Goal: Task Accomplishment & Management: Complete application form

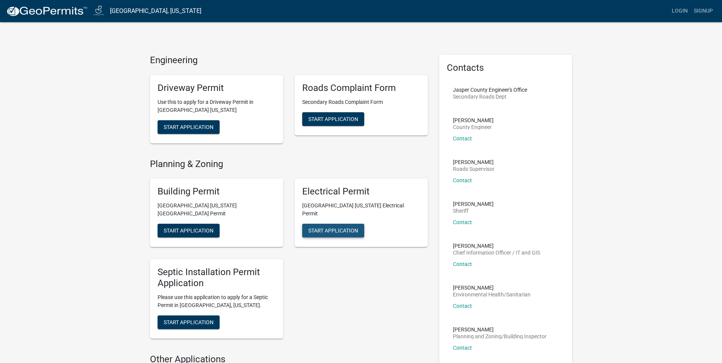
click at [336, 228] on span "Start Application" at bounding box center [333, 231] width 50 height 6
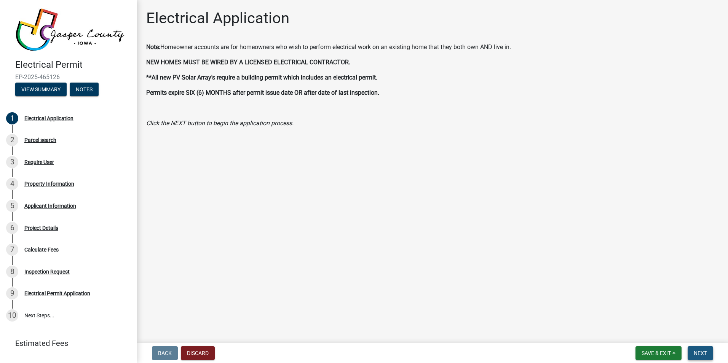
click at [698, 352] on span "Next" at bounding box center [700, 353] width 13 height 6
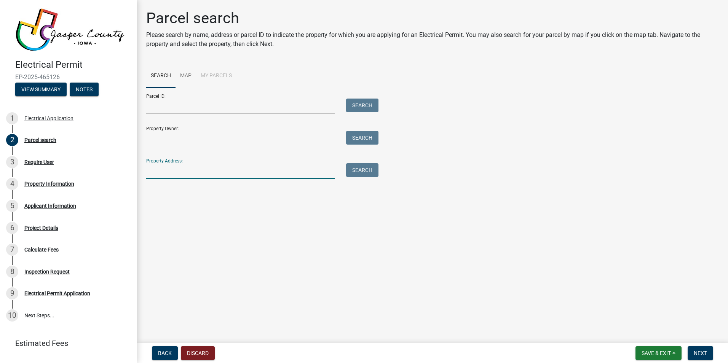
click at [161, 168] on input "Property Address:" at bounding box center [240, 171] width 188 height 16
type input "[STREET_ADDRESS]"
type input "[PERSON_NAME]"
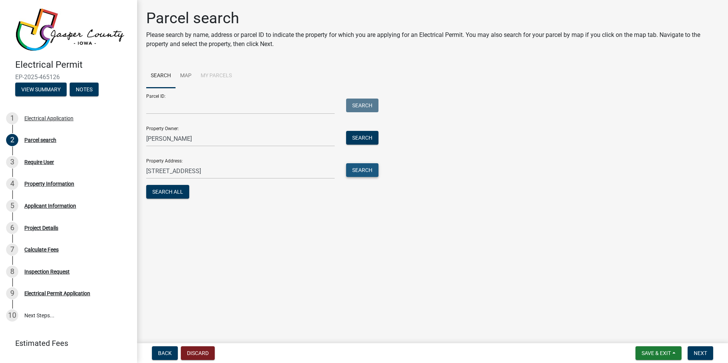
click at [363, 169] on button "Search" at bounding box center [362, 170] width 32 height 14
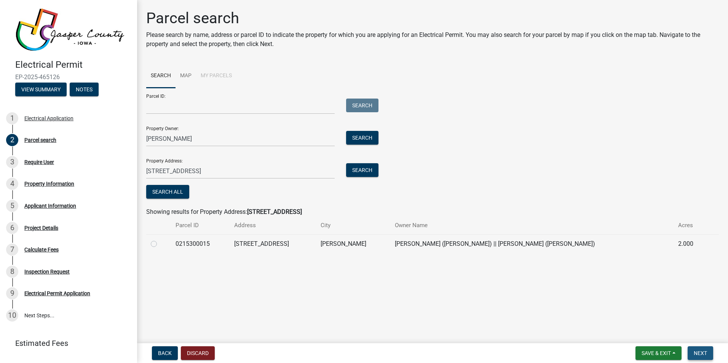
click at [702, 352] on span "Next" at bounding box center [700, 353] width 13 height 6
click at [160, 239] on label at bounding box center [160, 239] width 0 height 0
click at [160, 242] on input "radio" at bounding box center [162, 241] width 5 height 5
radio input "true"
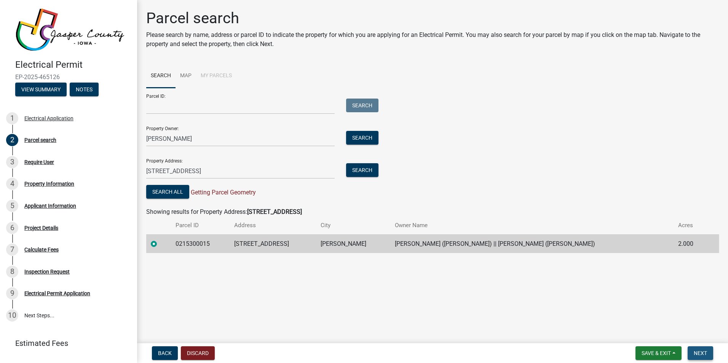
click at [706, 352] on span "Next" at bounding box center [700, 353] width 13 height 6
click at [700, 352] on span "Next" at bounding box center [700, 353] width 13 height 6
click at [169, 192] on button "Search All" at bounding box center [167, 192] width 43 height 14
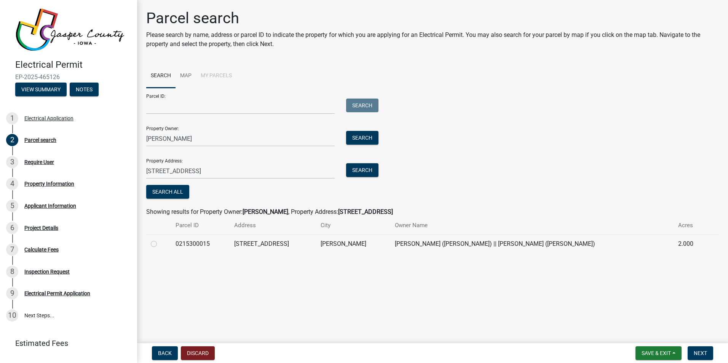
click at [160, 239] on label at bounding box center [160, 239] width 0 height 0
click at [160, 244] on input "radio" at bounding box center [162, 241] width 5 height 5
radio input "true"
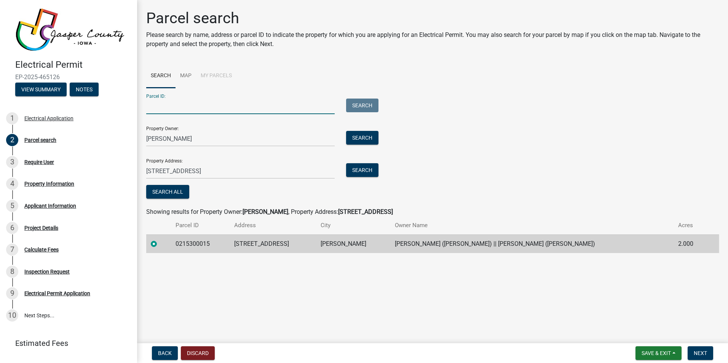
click at [155, 107] on input "Parcel ID:" at bounding box center [240, 107] width 188 height 16
type input "0215300015"
click at [366, 104] on button "Search" at bounding box center [362, 106] width 32 height 14
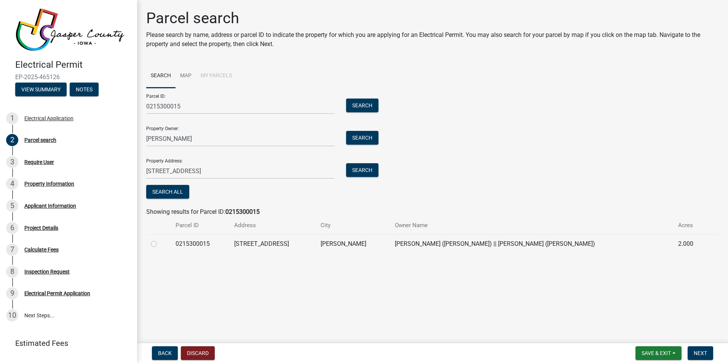
click at [160, 239] on label at bounding box center [160, 239] width 0 height 0
click at [160, 242] on input "radio" at bounding box center [162, 241] width 5 height 5
radio input "true"
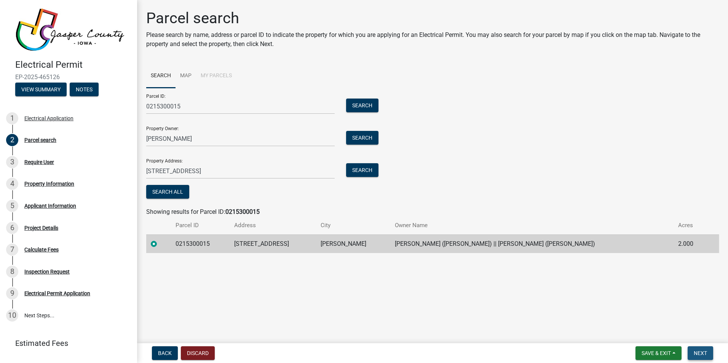
click at [701, 352] on span "Next" at bounding box center [700, 353] width 13 height 6
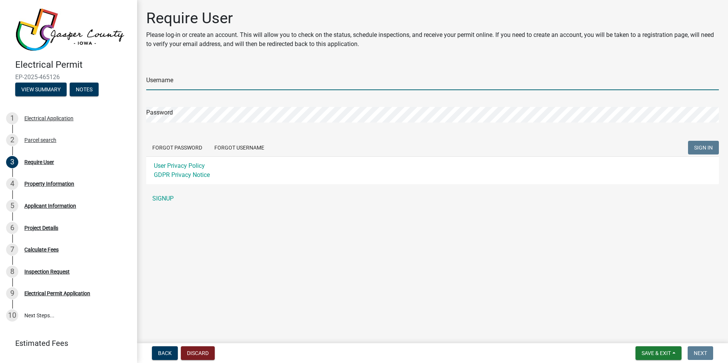
click at [183, 84] on input "Username" at bounding box center [432, 83] width 572 height 16
type input "Tjhurley"
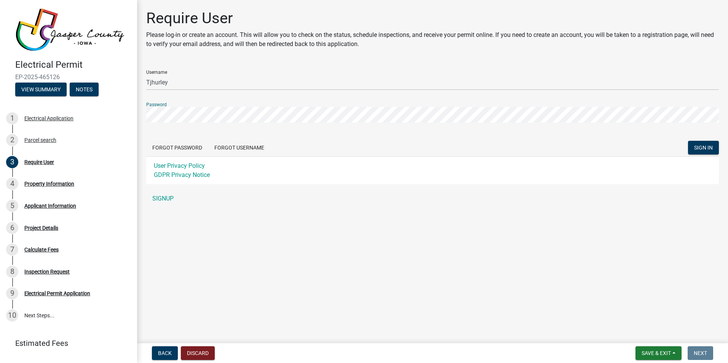
click at [688, 141] on button "SIGN IN" at bounding box center [703, 148] width 31 height 14
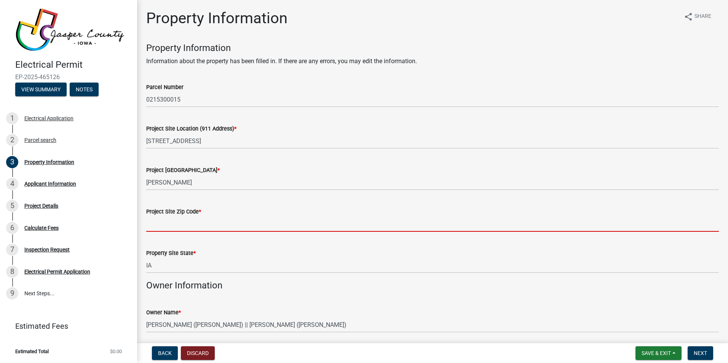
click at [173, 222] on input "Project Site Zip Code *" at bounding box center [432, 224] width 572 height 16
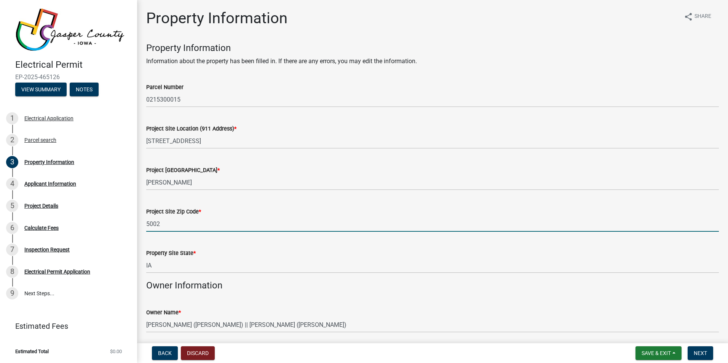
type input "50028"
type input "6415216202"
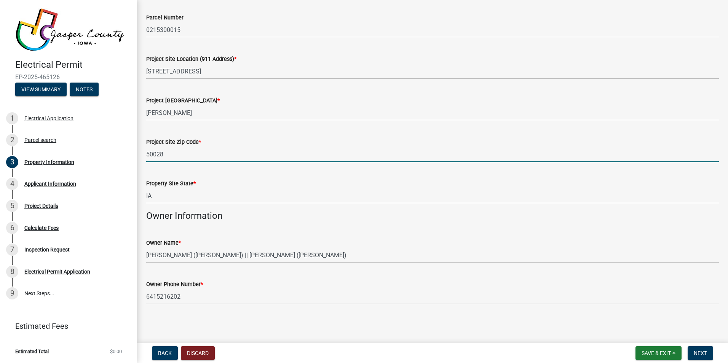
type input "50028"
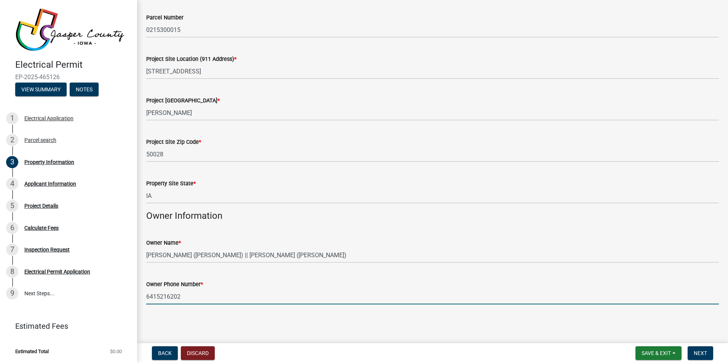
drag, startPoint x: 183, startPoint y: 295, endPoint x: 145, endPoint y: 291, distance: 38.3
click at [145, 291] on div "Owner Phone Number * [PHONE_NUMBER]" at bounding box center [432, 286] width 584 height 35
type input "5152409351"
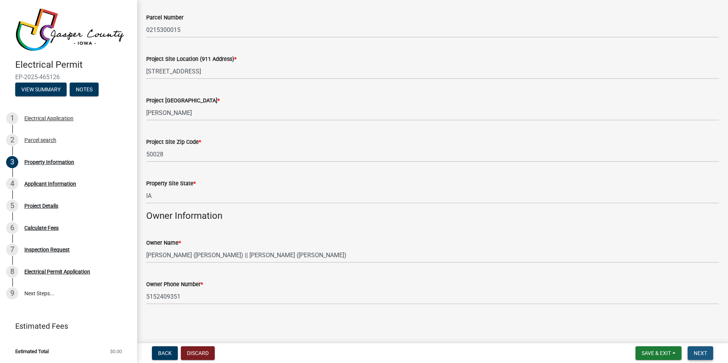
click at [700, 353] on span "Next" at bounding box center [700, 353] width 13 height 6
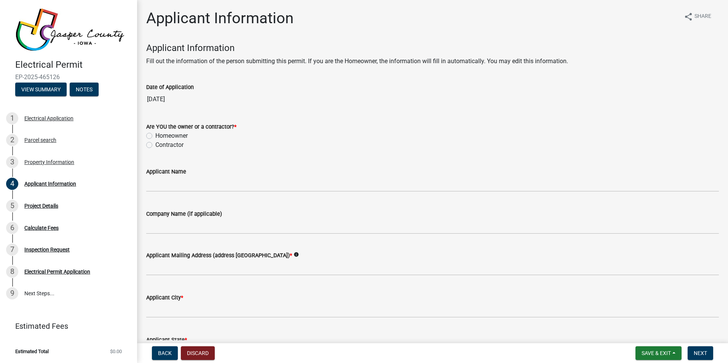
click at [155, 135] on label "Homeowner" at bounding box center [171, 135] width 32 height 9
click at [155, 135] on input "Homeowner" at bounding box center [157, 133] width 5 height 5
radio input "true"
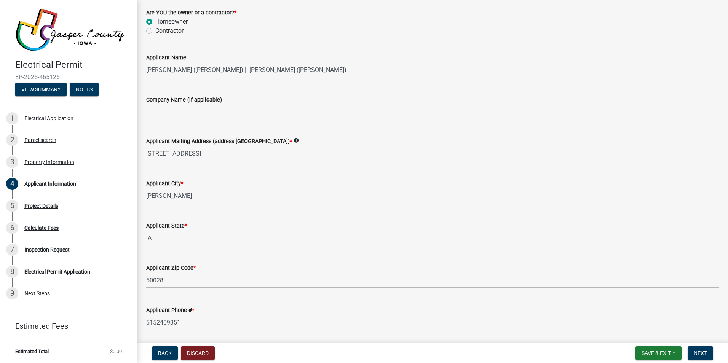
scroll to position [224, 0]
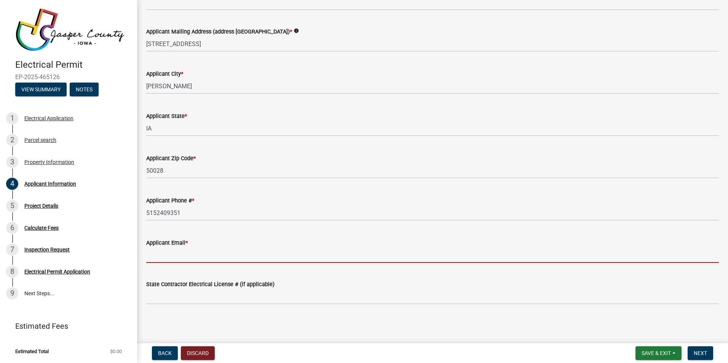
click at [159, 257] on input "Applicant Email *" at bounding box center [432, 255] width 572 height 16
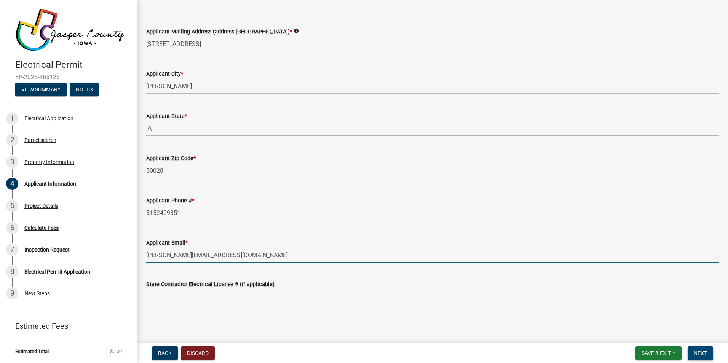
type input "[PERSON_NAME][EMAIL_ADDRESS][DOMAIN_NAME]"
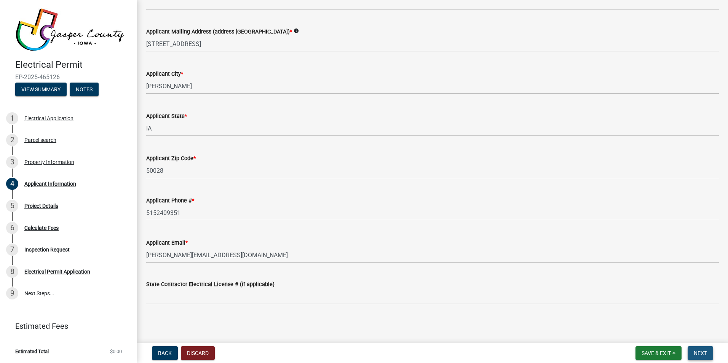
click at [702, 355] on span "Next" at bounding box center [700, 353] width 13 height 6
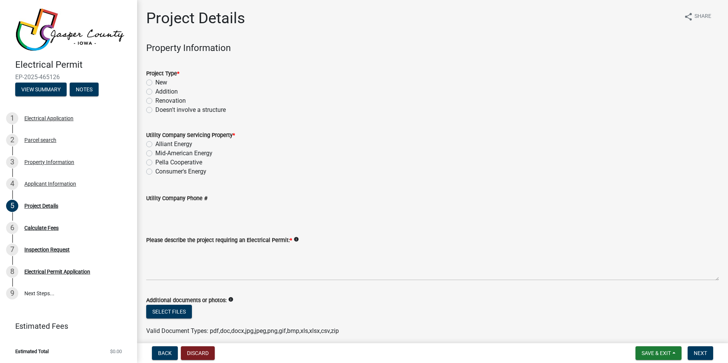
click at [155, 145] on label "Alliant Energy" at bounding box center [173, 144] width 37 height 9
click at [155, 145] on input "Alliant Energy" at bounding box center [157, 142] width 5 height 5
radio input "true"
click at [155, 81] on label "New" at bounding box center [161, 82] width 12 height 9
click at [155, 81] on input "New" at bounding box center [157, 80] width 5 height 5
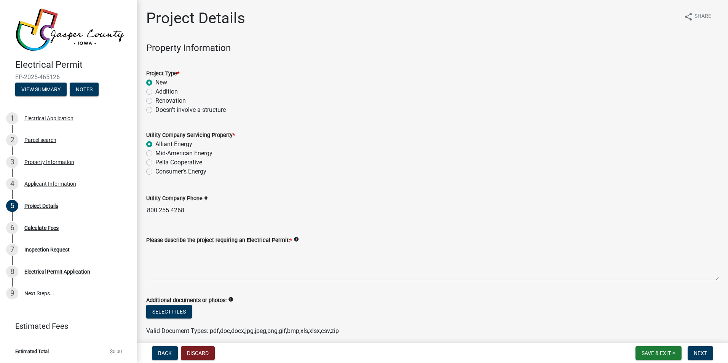
radio input "true"
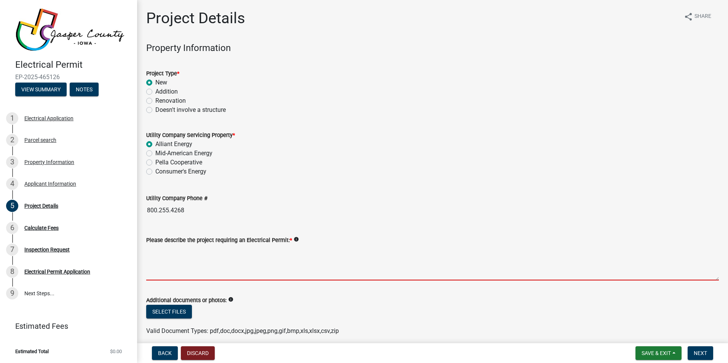
click at [150, 268] on textarea "Please describe the project requiring an Electrical Permit: *" at bounding box center [432, 263] width 572 height 36
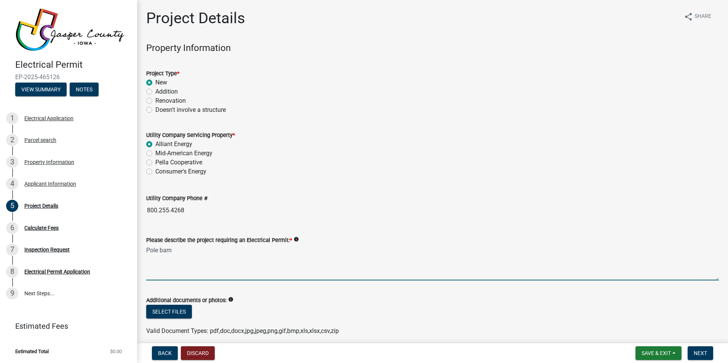
scroll to position [32, 0]
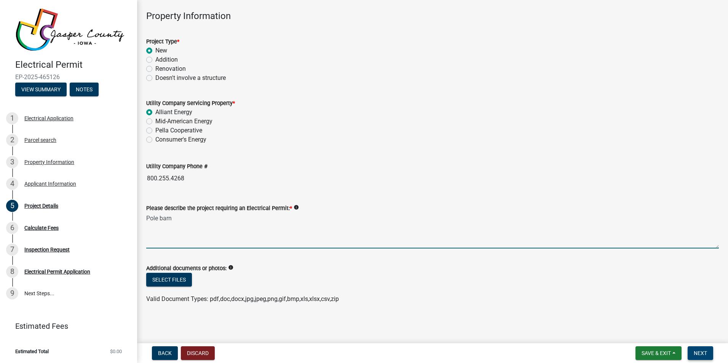
type textarea "Pole barn"
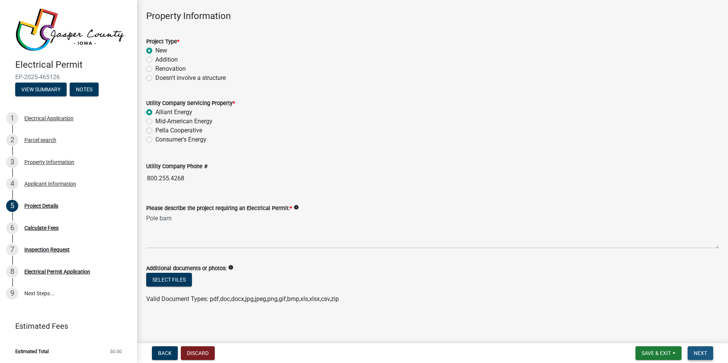
click at [698, 356] on span "Next" at bounding box center [700, 353] width 13 height 6
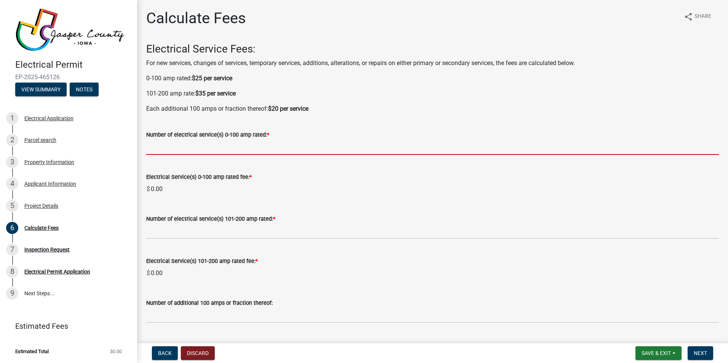
click at [182, 148] on input "text" at bounding box center [432, 147] width 572 height 16
type input "1"
type input "-"
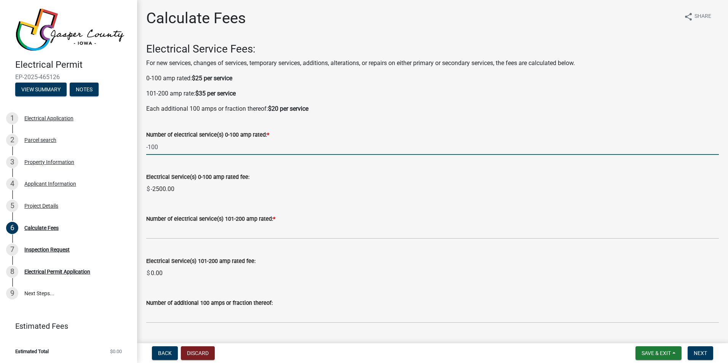
drag, startPoint x: 159, startPoint y: 147, endPoint x: 141, endPoint y: 147, distance: 17.9
click at [141, 147] on div "Number of electrical service(s) 0-100 amp rated: * -100" at bounding box center [432, 137] width 584 height 35
drag, startPoint x: 164, startPoint y: 148, endPoint x: 138, endPoint y: 145, distance: 26.8
click at [138, 145] on div "Calculate Fees share Share Electrical Service Fees: For new services, changes o…" at bounding box center [432, 358] width 591 height 698
type input "1"
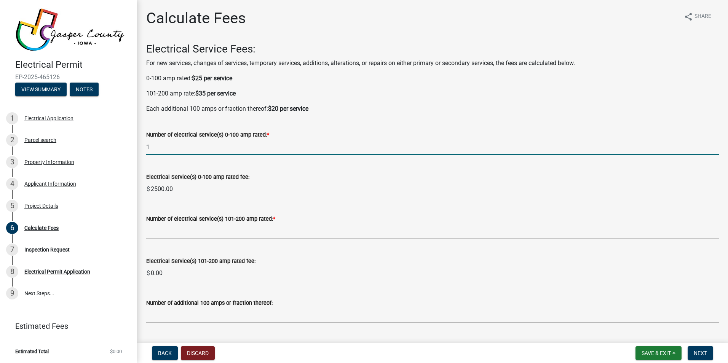
click at [217, 143] on input "1" at bounding box center [432, 147] width 572 height 16
click at [339, 165] on wm-data-entity-input "Electrical Service(s) 0-100 amp rated fee: $ 2500.00" at bounding box center [432, 183] width 572 height 42
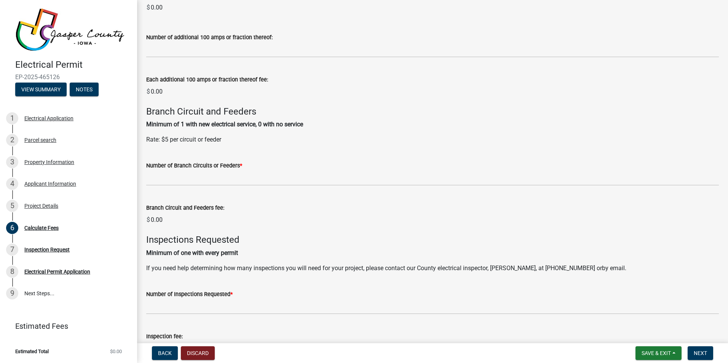
scroll to position [266, 0]
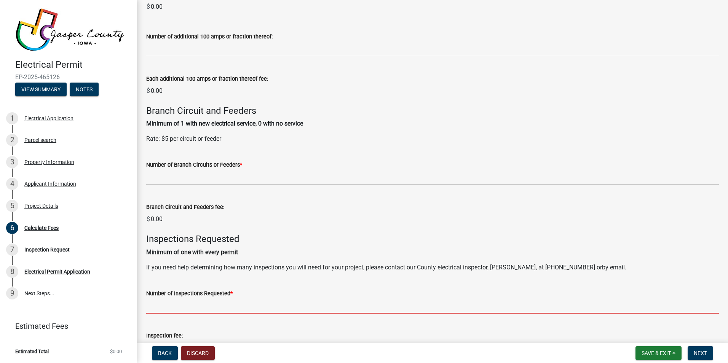
click at [169, 305] on input "text" at bounding box center [432, 306] width 572 height 16
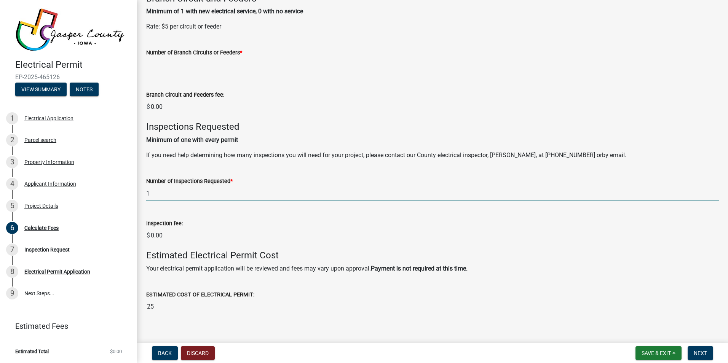
scroll to position [389, 0]
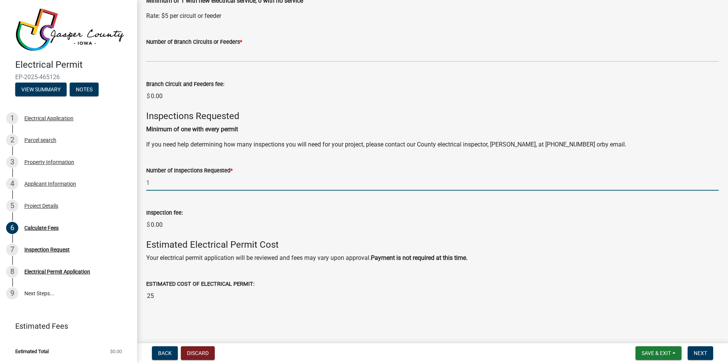
type input "1"
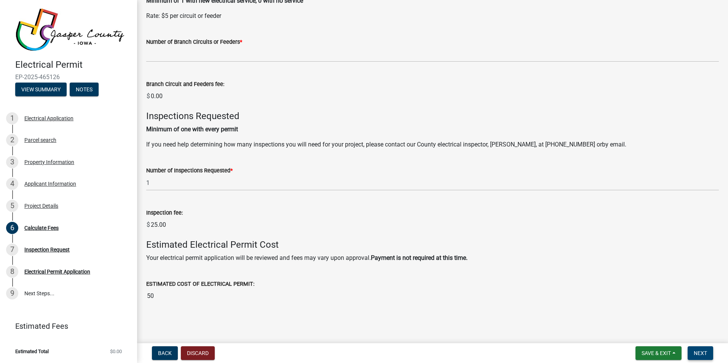
click at [701, 354] on span "Next" at bounding box center [700, 353] width 13 height 6
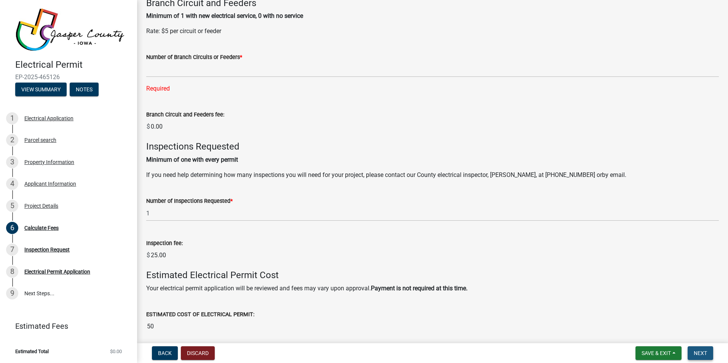
scroll to position [405, 0]
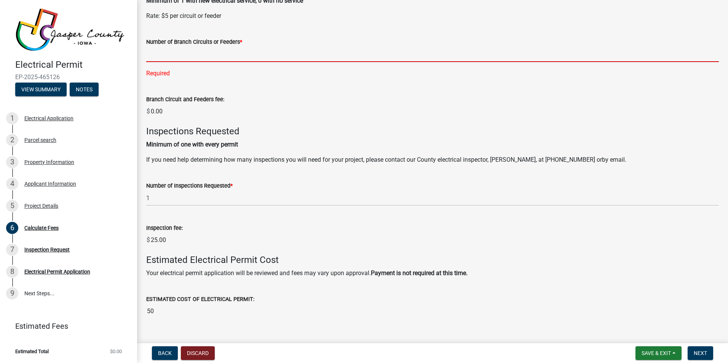
click at [160, 58] on input "text" at bounding box center [432, 54] width 572 height 16
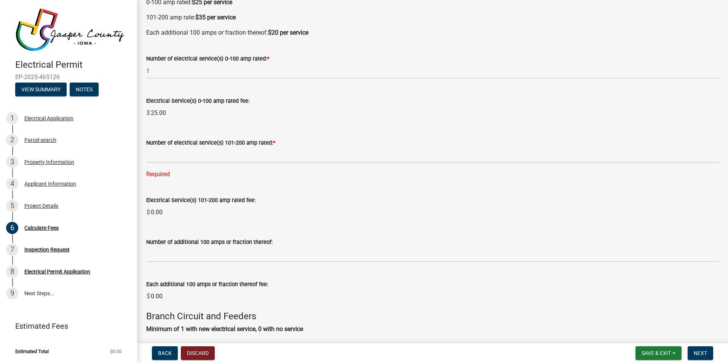
scroll to position [228, 0]
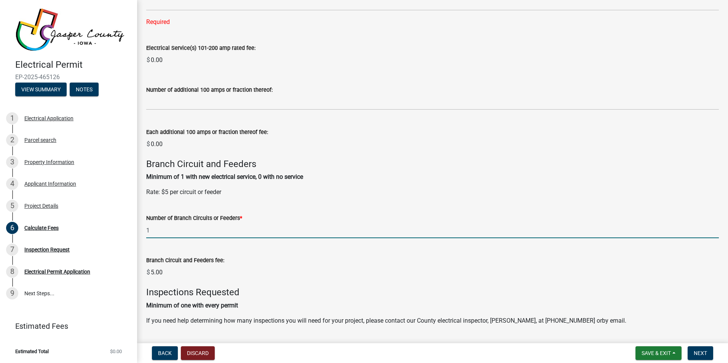
drag, startPoint x: 148, startPoint y: 229, endPoint x: 156, endPoint y: 233, distance: 9.7
click at [156, 233] on input "1" at bounding box center [432, 231] width 572 height 16
type input "3"
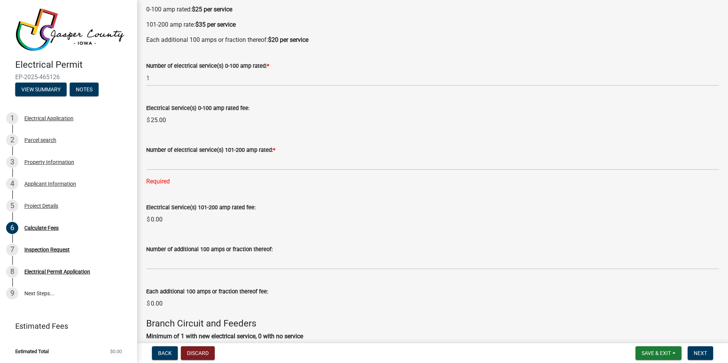
scroll to position [0, 0]
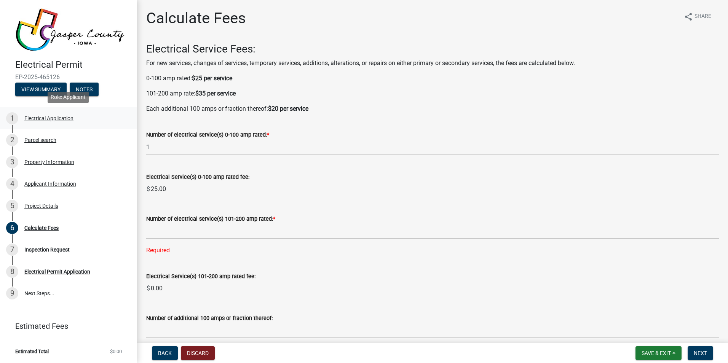
click at [53, 119] on div "Electrical Application" at bounding box center [48, 118] width 49 height 5
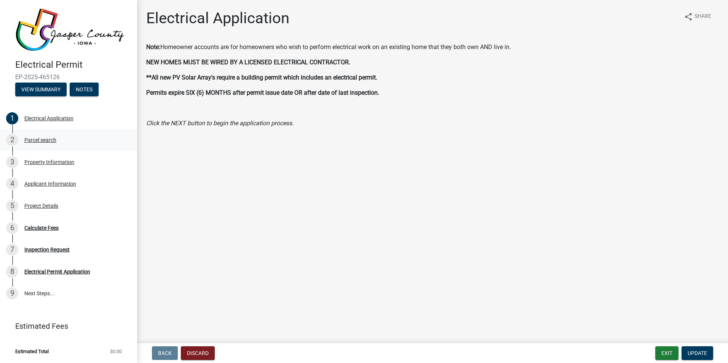
click at [42, 140] on div "Parcel search" at bounding box center [40, 139] width 32 height 5
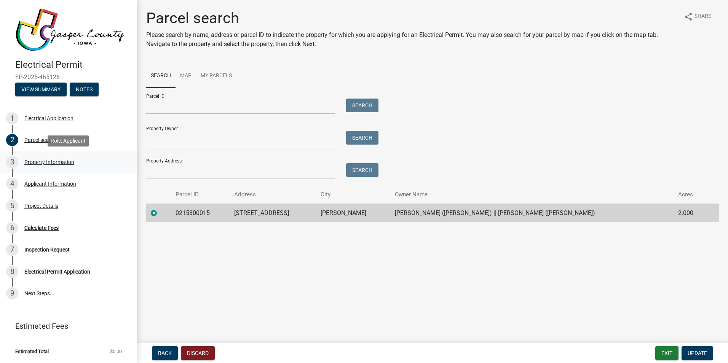
click at [36, 159] on div "Property Information" at bounding box center [49, 161] width 50 height 5
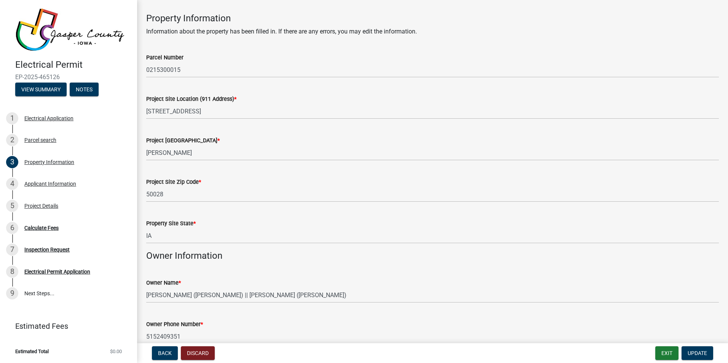
scroll to position [70, 0]
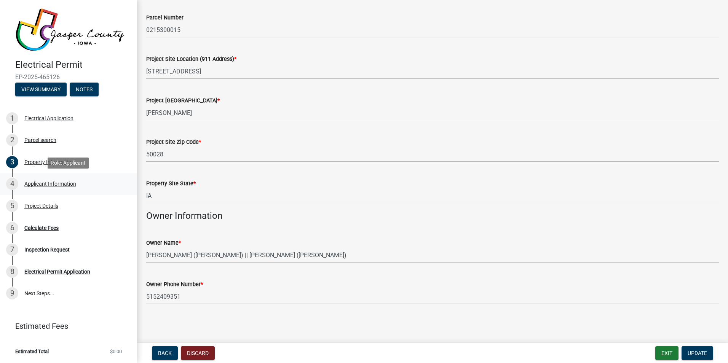
click at [54, 183] on div "Applicant Information" at bounding box center [50, 183] width 52 height 5
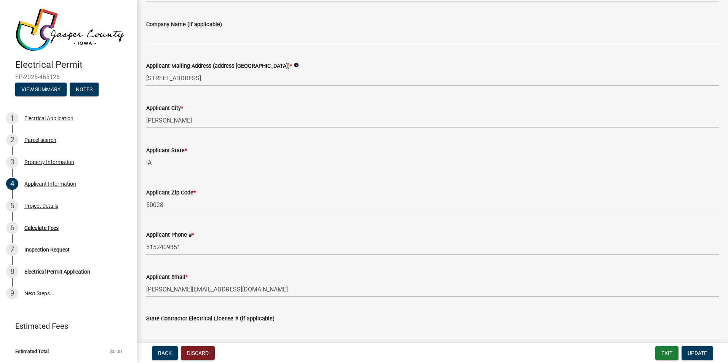
scroll to position [224, 0]
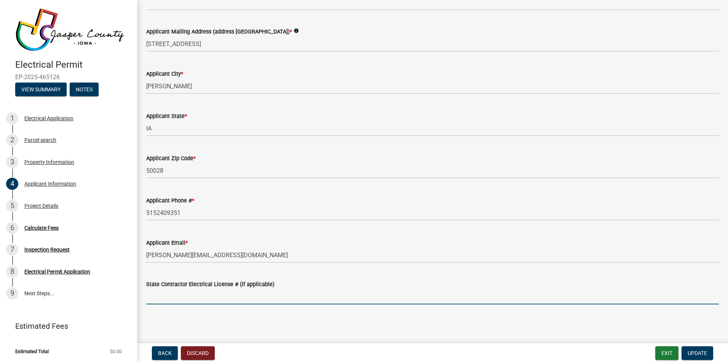
click at [187, 300] on input "State Contractor Electrical License # (if applicable)" at bounding box center [432, 297] width 572 height 16
type input "EL008124EC"
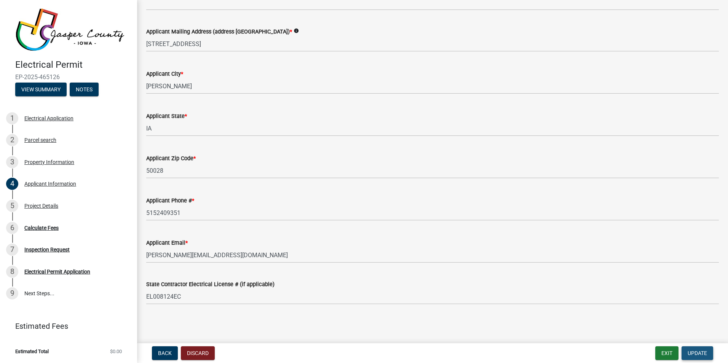
click at [701, 355] on span "Update" at bounding box center [696, 353] width 19 height 6
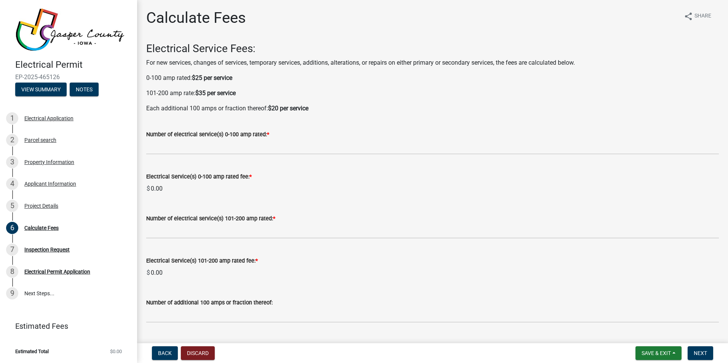
scroll to position [0, 0]
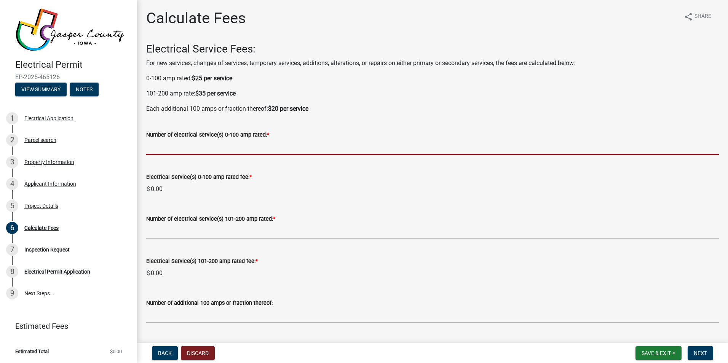
click at [164, 145] on input "text" at bounding box center [432, 147] width 572 height 16
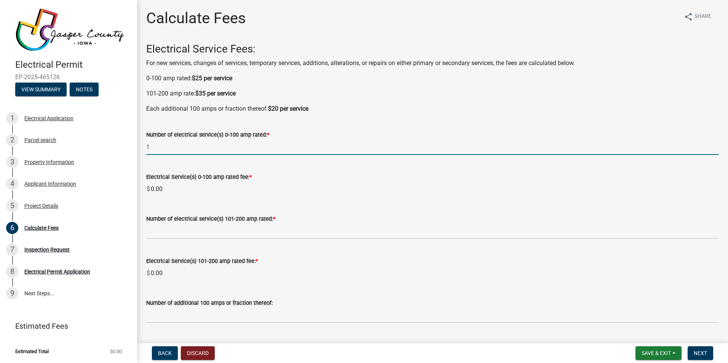
type input "1"
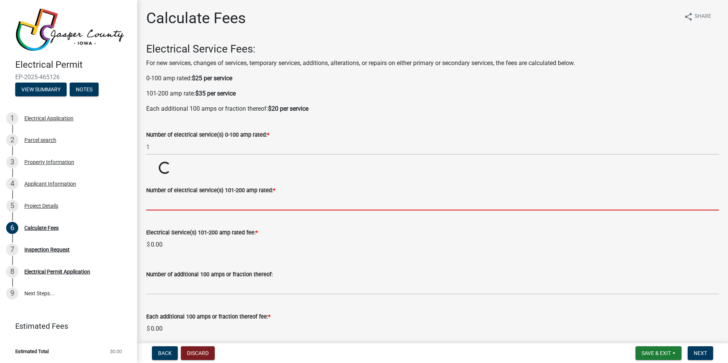
click at [167, 235] on wm-data-entity-input-list "Electrical Service Fees: For new services, changes of services, temporary servi…" at bounding box center [432, 357] width 572 height 629
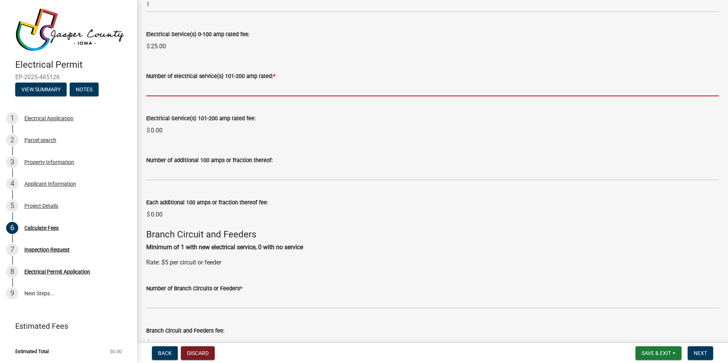
scroll to position [152, 0]
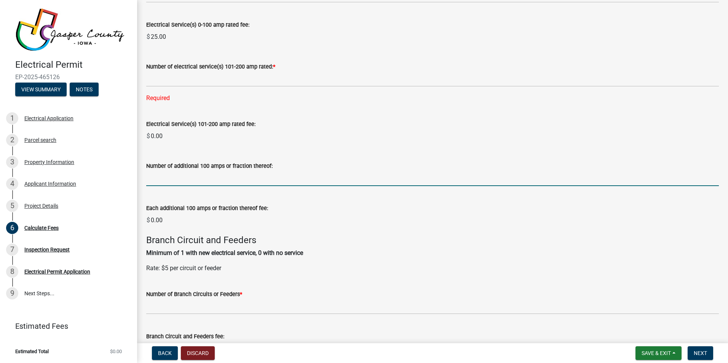
click at [169, 162] on form "Number of additional 100 amps or fraction thereof:" at bounding box center [432, 173] width 572 height 25
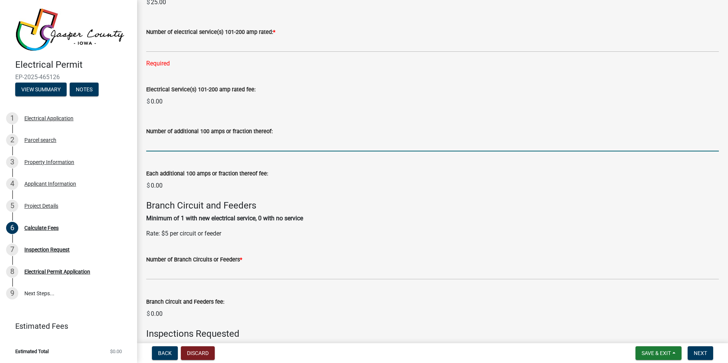
scroll to position [228, 0]
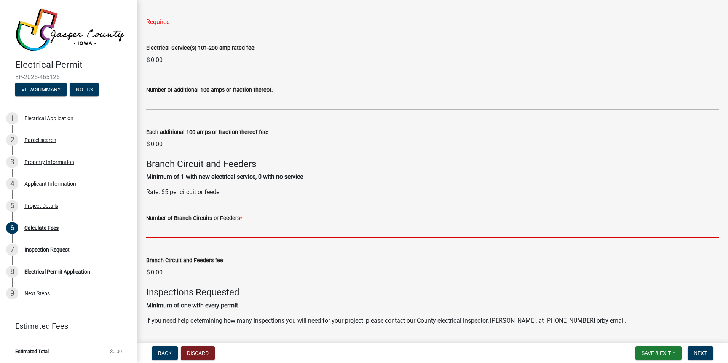
click at [159, 232] on input "text" at bounding box center [432, 231] width 572 height 16
type input "3"
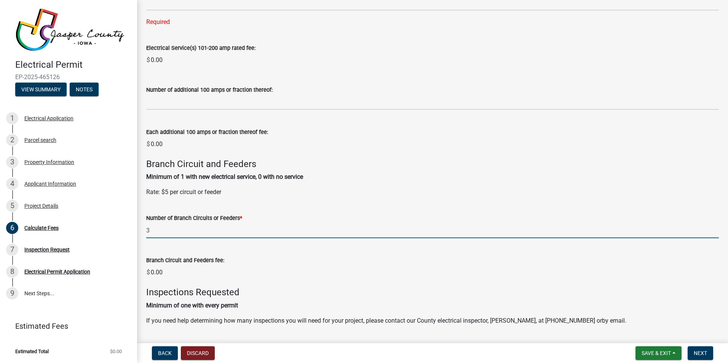
type input "1"
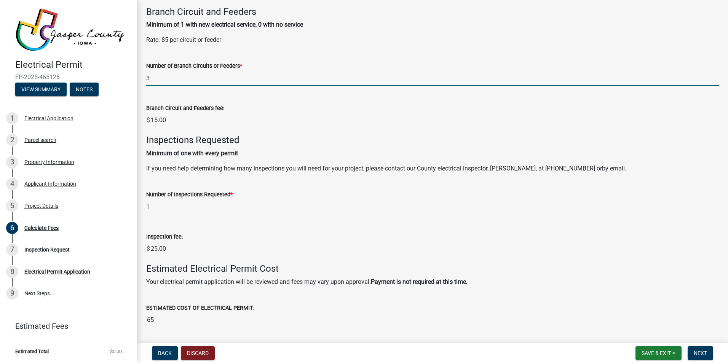
scroll to position [405, 0]
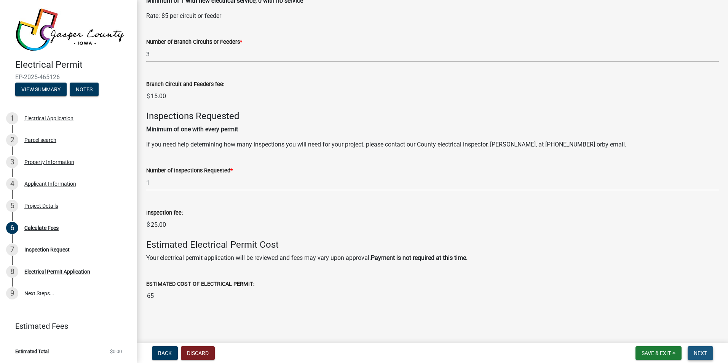
click at [703, 354] on span "Next" at bounding box center [700, 353] width 13 height 6
click at [697, 352] on span "Next" at bounding box center [700, 353] width 13 height 6
click at [698, 352] on span "Next" at bounding box center [700, 353] width 13 height 6
click at [644, 351] on span "Save & Exit" at bounding box center [655, 353] width 29 height 6
click at [635, 316] on button "Save" at bounding box center [650, 315] width 61 height 18
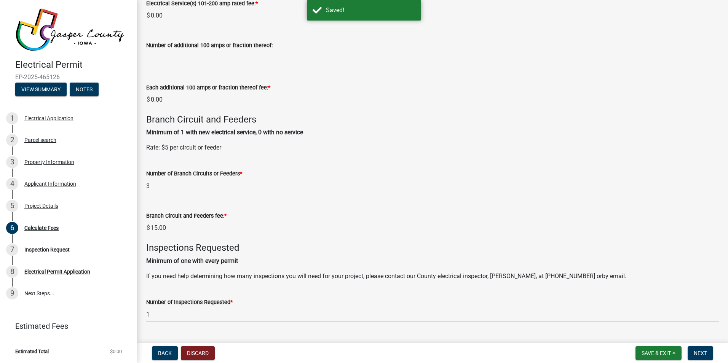
scroll to position [389, 0]
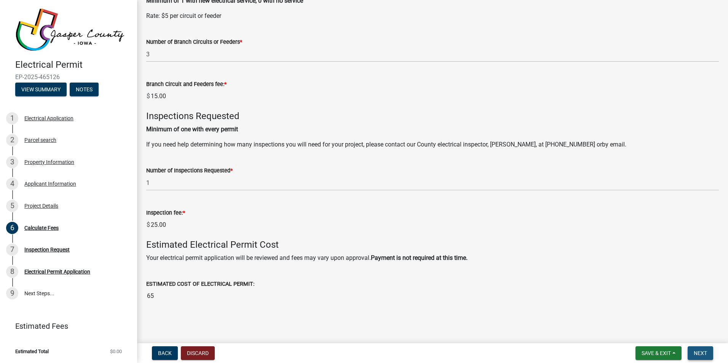
click at [702, 350] on span "Next" at bounding box center [700, 353] width 13 height 6
click at [47, 250] on div "Inspection Request" at bounding box center [46, 249] width 45 height 5
click at [39, 248] on div "Inspection Request" at bounding box center [46, 249] width 45 height 5
click at [32, 271] on div "Electrical Permit Application" at bounding box center [57, 271] width 66 height 5
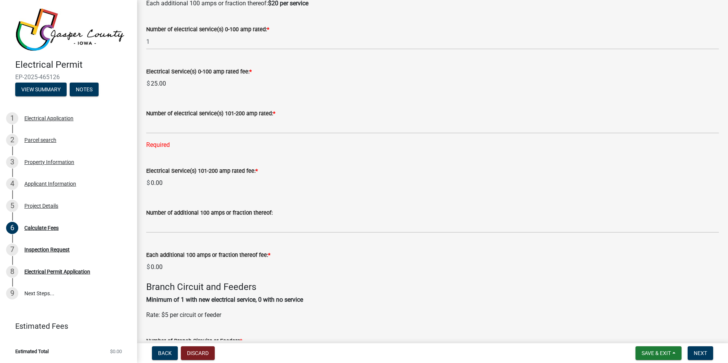
scroll to position [114, 0]
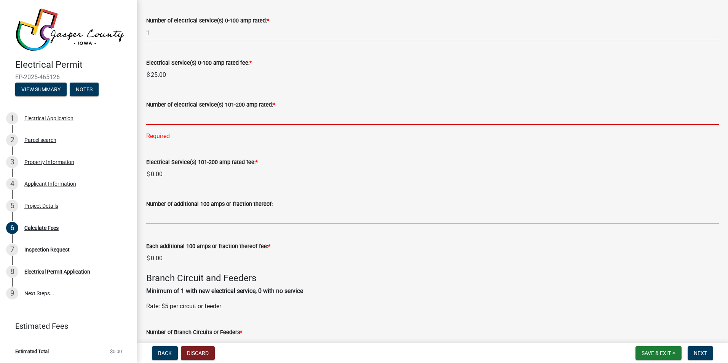
click at [163, 120] on input "text" at bounding box center [432, 117] width 572 height 16
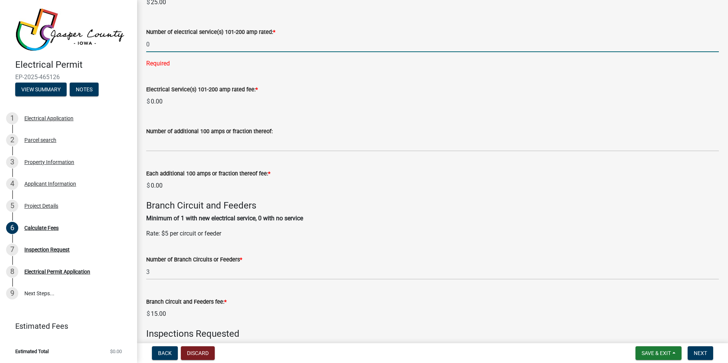
scroll to position [190, 0]
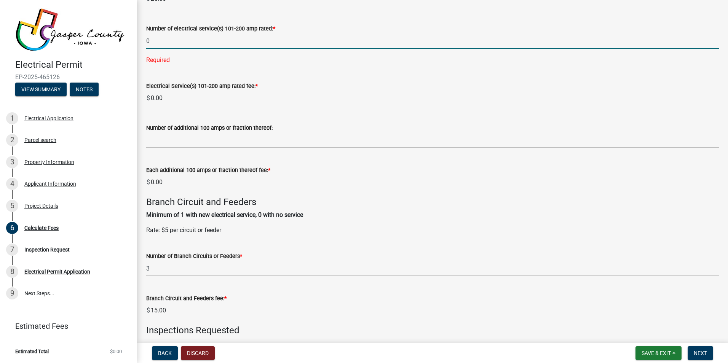
type input "0"
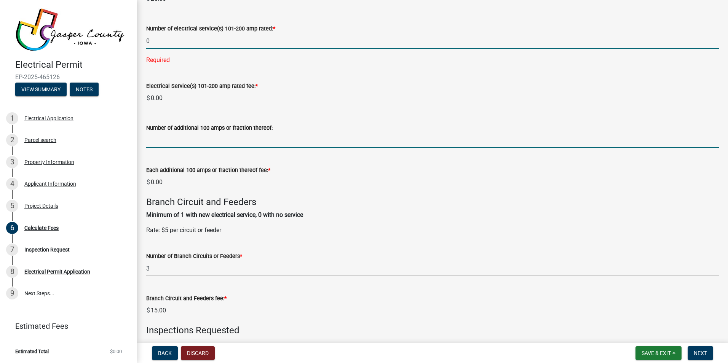
click at [161, 141] on wm-data-entity-input-list "Electrical Service Fees: For new services, changes of services, temporary servi…" at bounding box center [432, 188] width 572 height 673
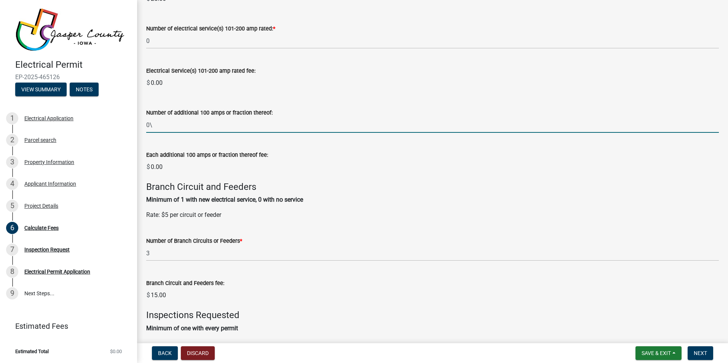
type input "0"
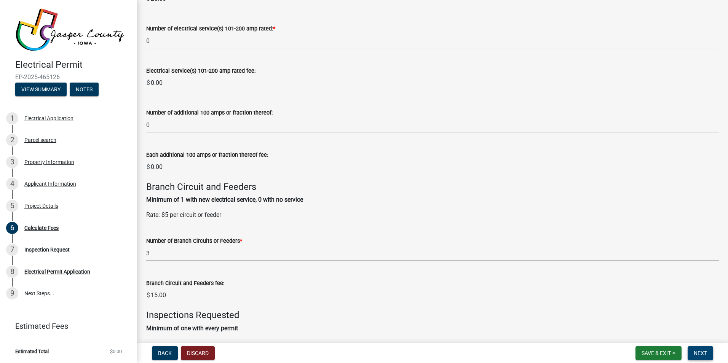
click at [702, 354] on span "Next" at bounding box center [700, 353] width 13 height 6
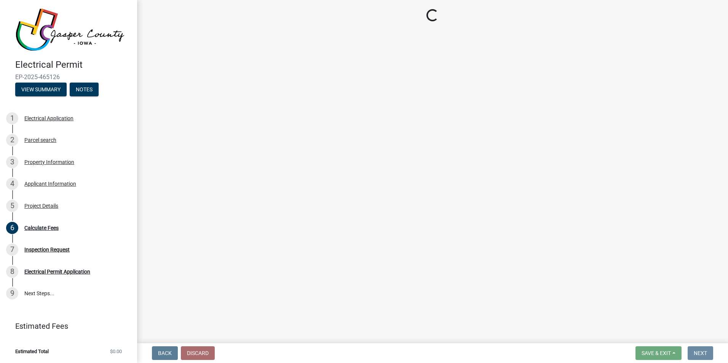
scroll to position [0, 0]
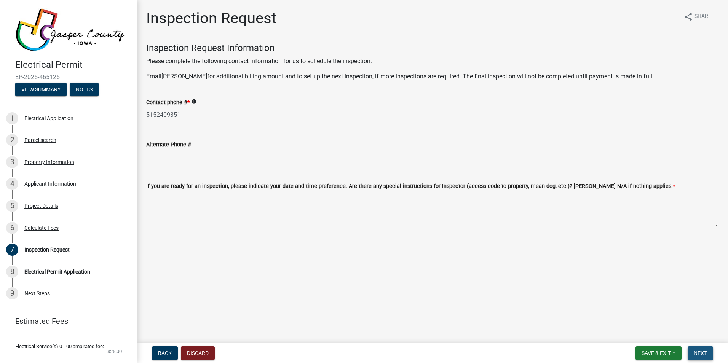
click at [705, 354] on span "Next" at bounding box center [700, 353] width 13 height 6
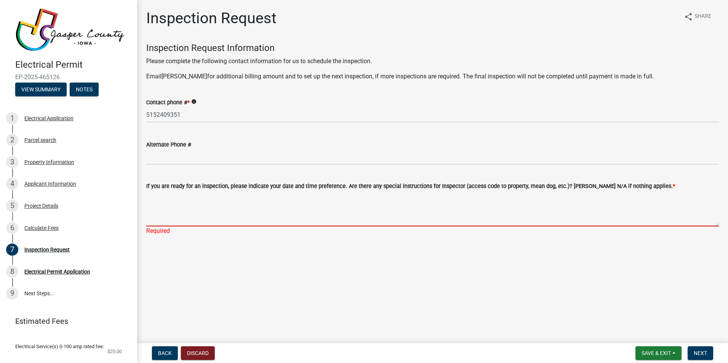
click at [156, 219] on textarea "If you are ready for an inspection, please indicate your date and time preferen…" at bounding box center [432, 209] width 572 height 36
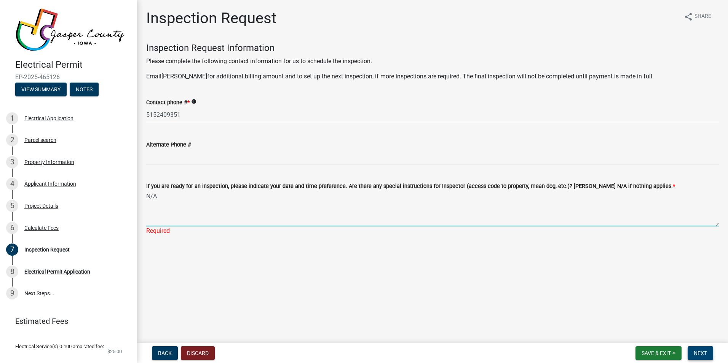
type textarea "N/A"
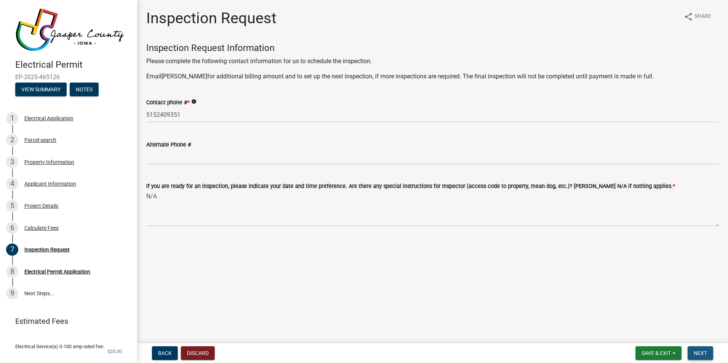
click at [701, 353] on span "Next" at bounding box center [700, 353] width 13 height 6
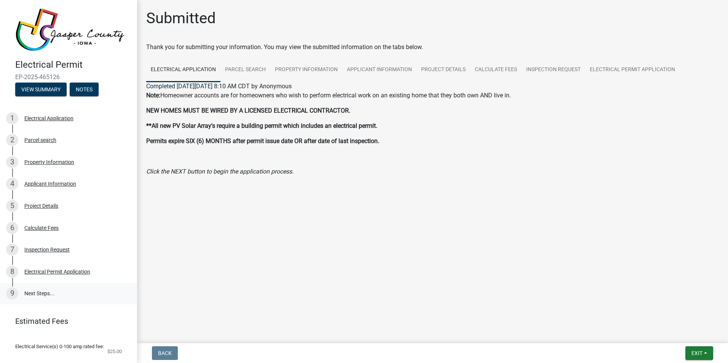
click at [30, 291] on link "9 Next Steps..." at bounding box center [68, 294] width 137 height 22
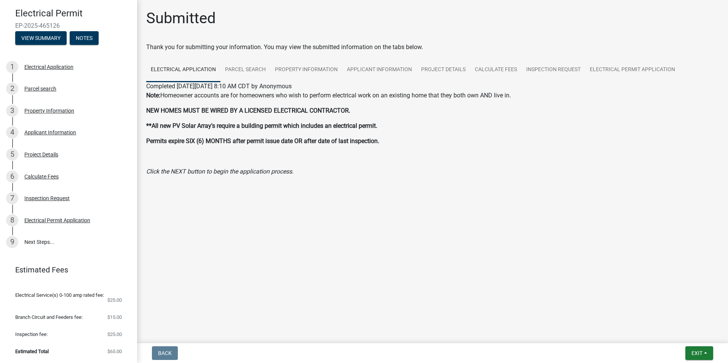
scroll to position [54, 0]
click at [697, 353] on span "Exit" at bounding box center [696, 353] width 11 height 6
click at [667, 335] on button "Save & Exit" at bounding box center [682, 333] width 61 height 18
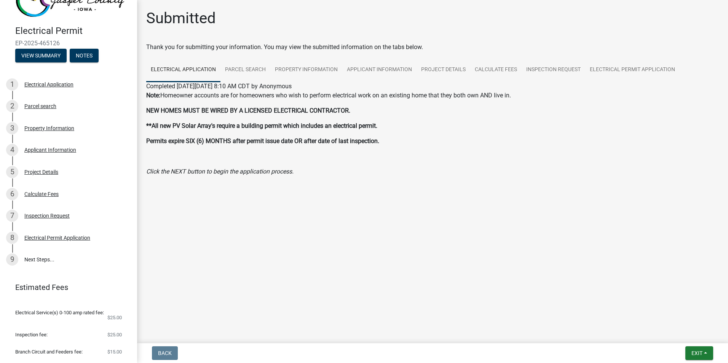
scroll to position [54, 0]
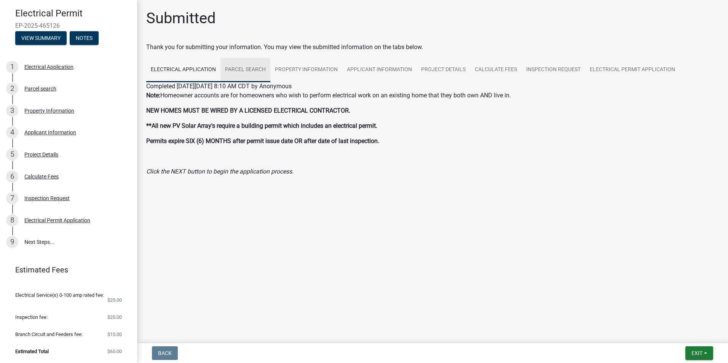
click at [242, 71] on link "Parcel search" at bounding box center [245, 70] width 50 height 24
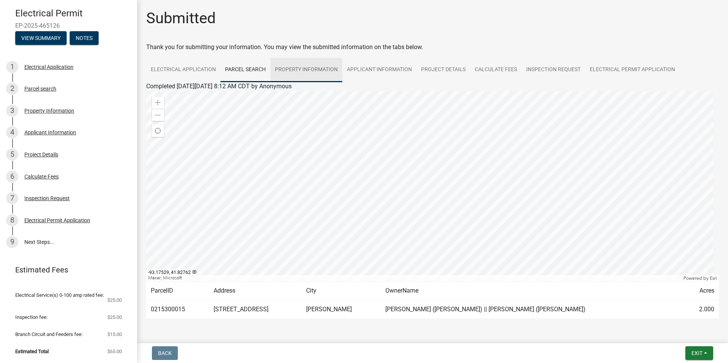
click at [295, 70] on link "Property Information" at bounding box center [306, 70] width 72 height 24
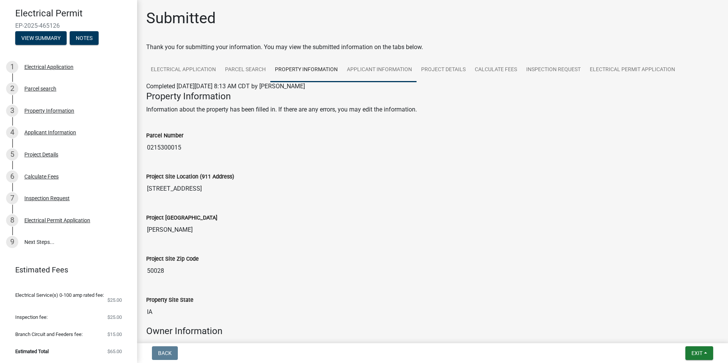
click at [382, 67] on link "Applicant Information" at bounding box center [379, 70] width 74 height 24
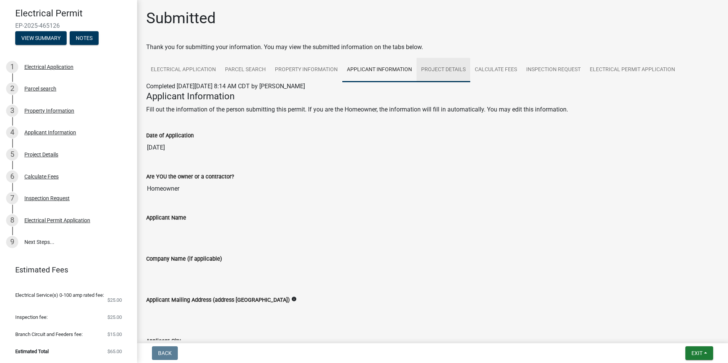
click at [451, 67] on link "Project Details" at bounding box center [443, 70] width 54 height 24
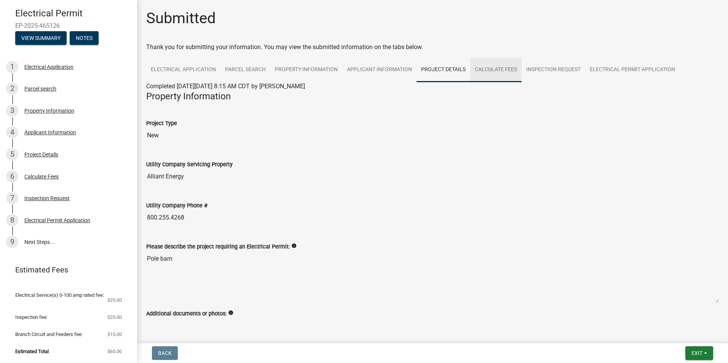
click at [497, 68] on link "Calculate Fees" at bounding box center [495, 70] width 51 height 24
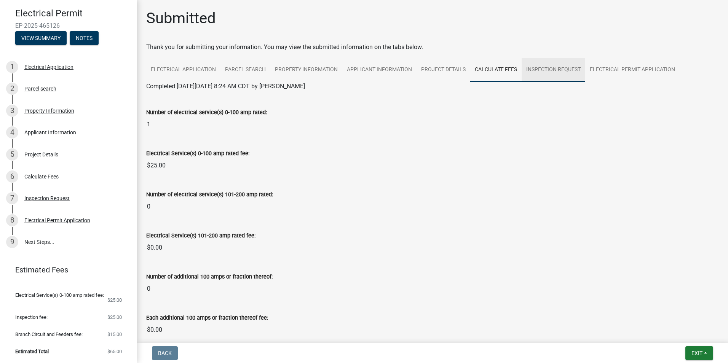
click at [552, 70] on link "Inspection Request" at bounding box center [553, 70] width 64 height 24
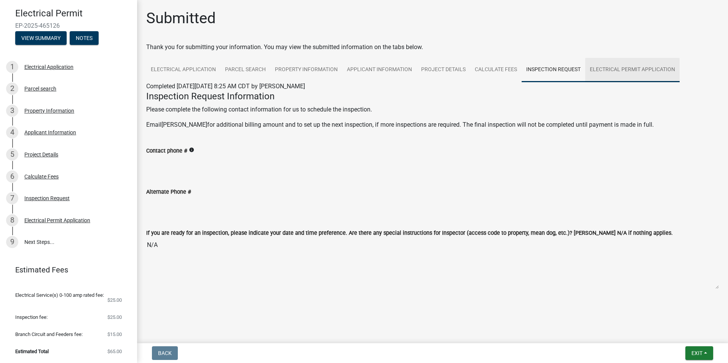
click at [636, 70] on link "Electrical Permit Application" at bounding box center [632, 70] width 94 height 24
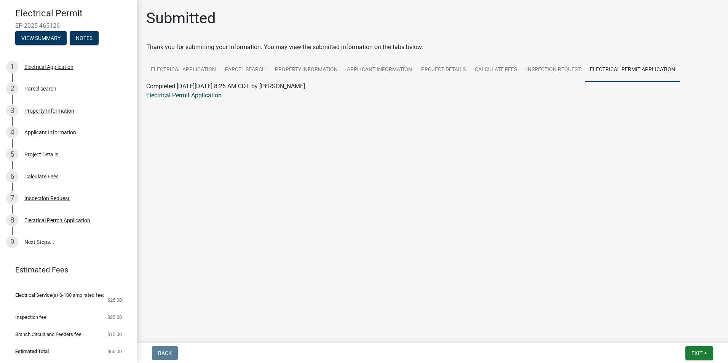
click at [177, 96] on link "Electrical Permit Application" at bounding box center [183, 95] width 75 height 7
